Goal: Information Seeking & Learning: Find specific fact

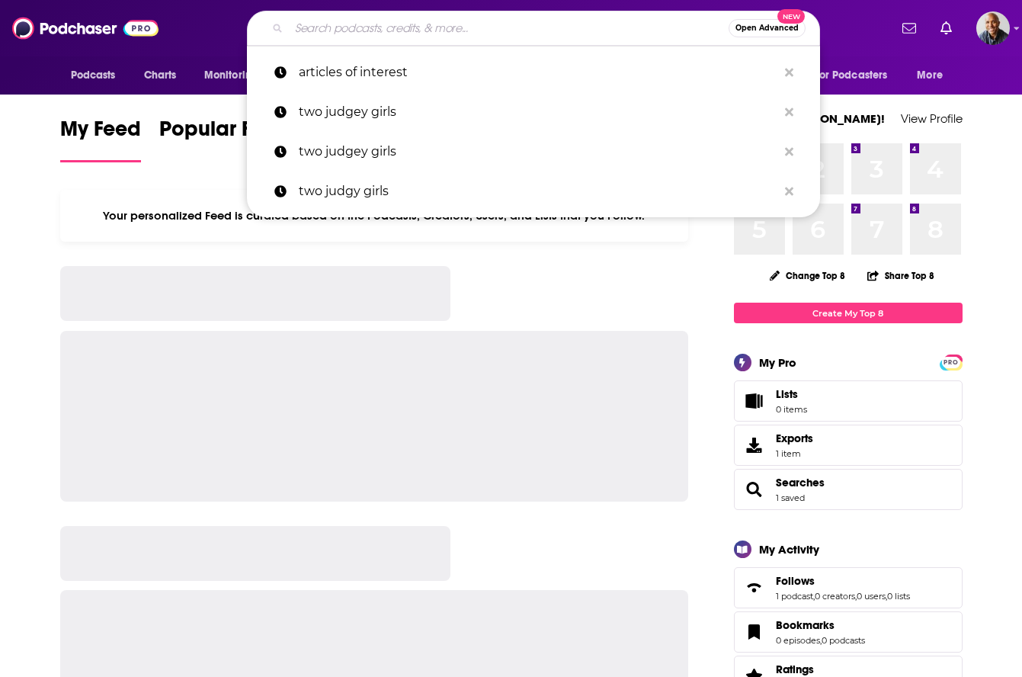
click at [441, 27] on input "Search podcasts, credits, & more..." at bounding box center [509, 28] width 440 height 24
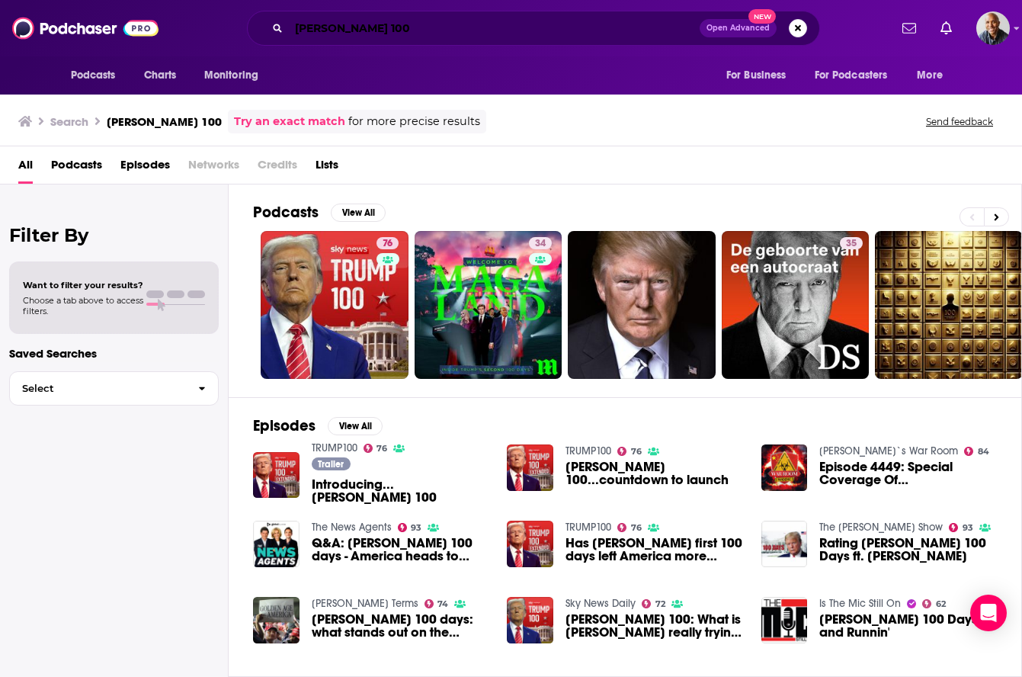
click at [389, 27] on input "[PERSON_NAME] 100" at bounding box center [494, 28] width 411 height 24
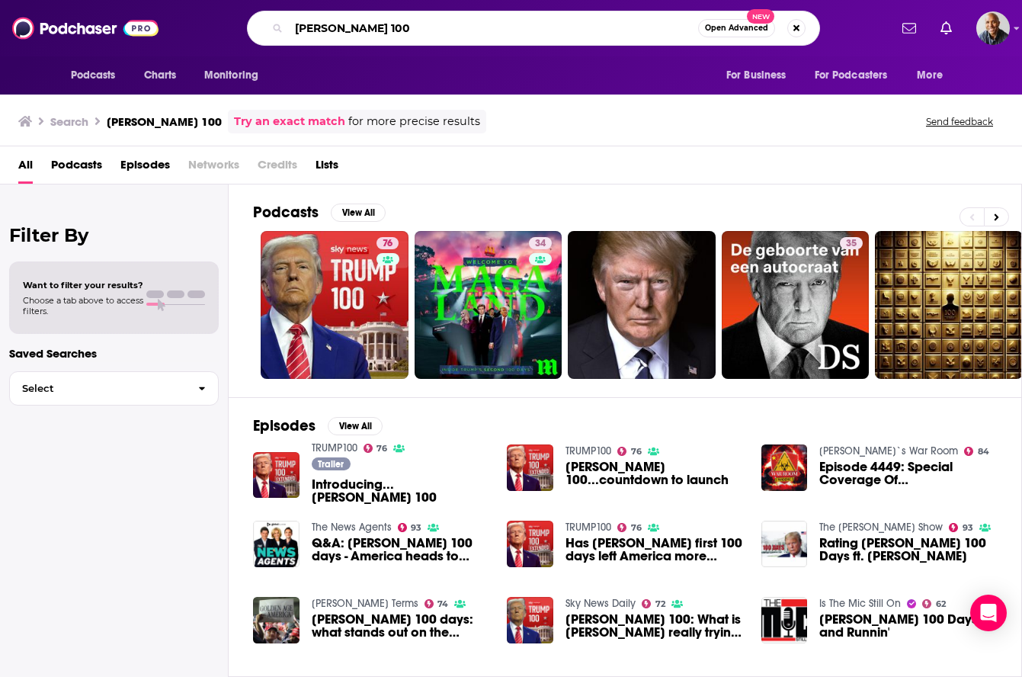
click at [389, 27] on input "[PERSON_NAME] 100" at bounding box center [493, 28] width 409 height 24
type input "sky news"
